Goal: Transaction & Acquisition: Purchase product/service

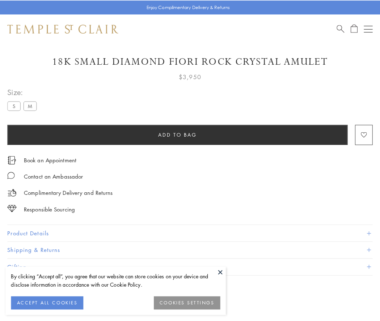
scroll to position [25, 0]
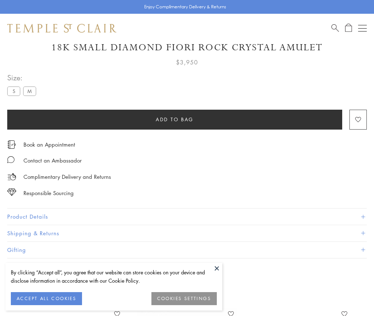
click at [175, 119] on span "Add to bag" at bounding box center [175, 119] width 38 height 8
